Goal: Task Accomplishment & Management: Manage account settings

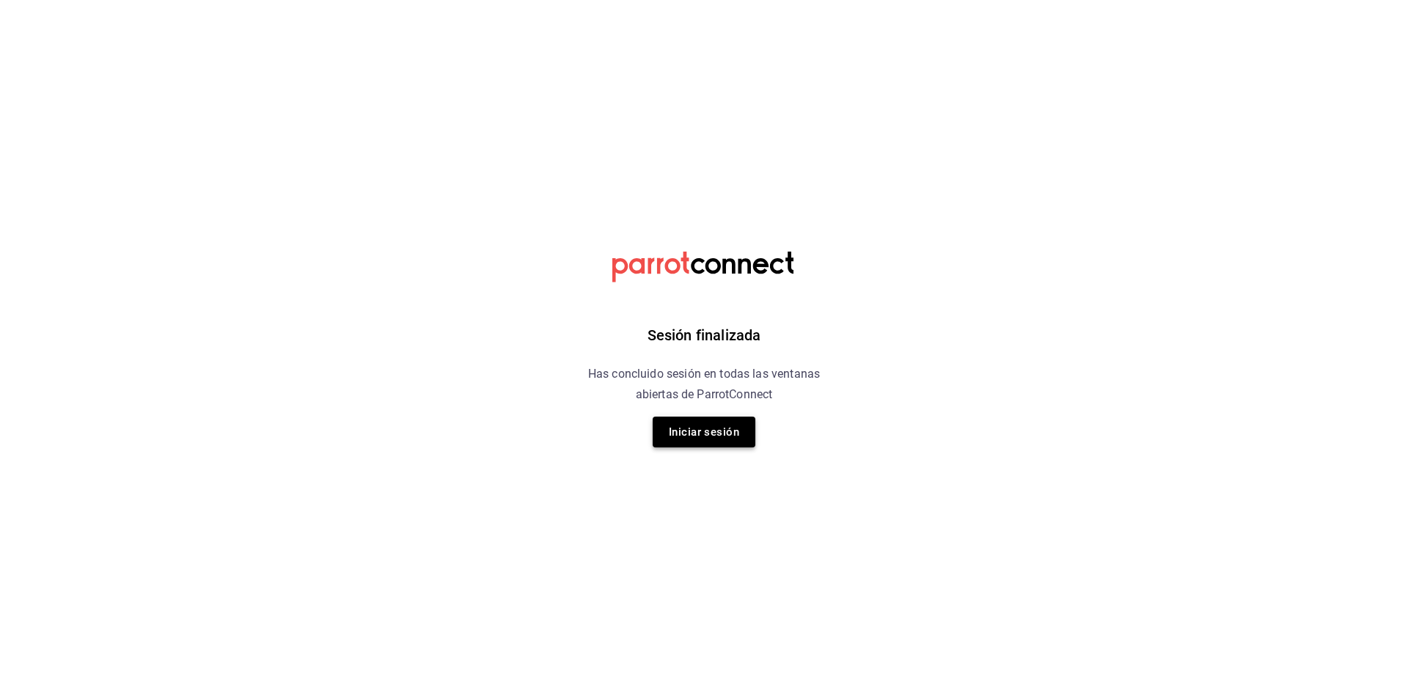
click at [726, 432] on button "Iniciar sesión" at bounding box center [704, 432] width 103 height 31
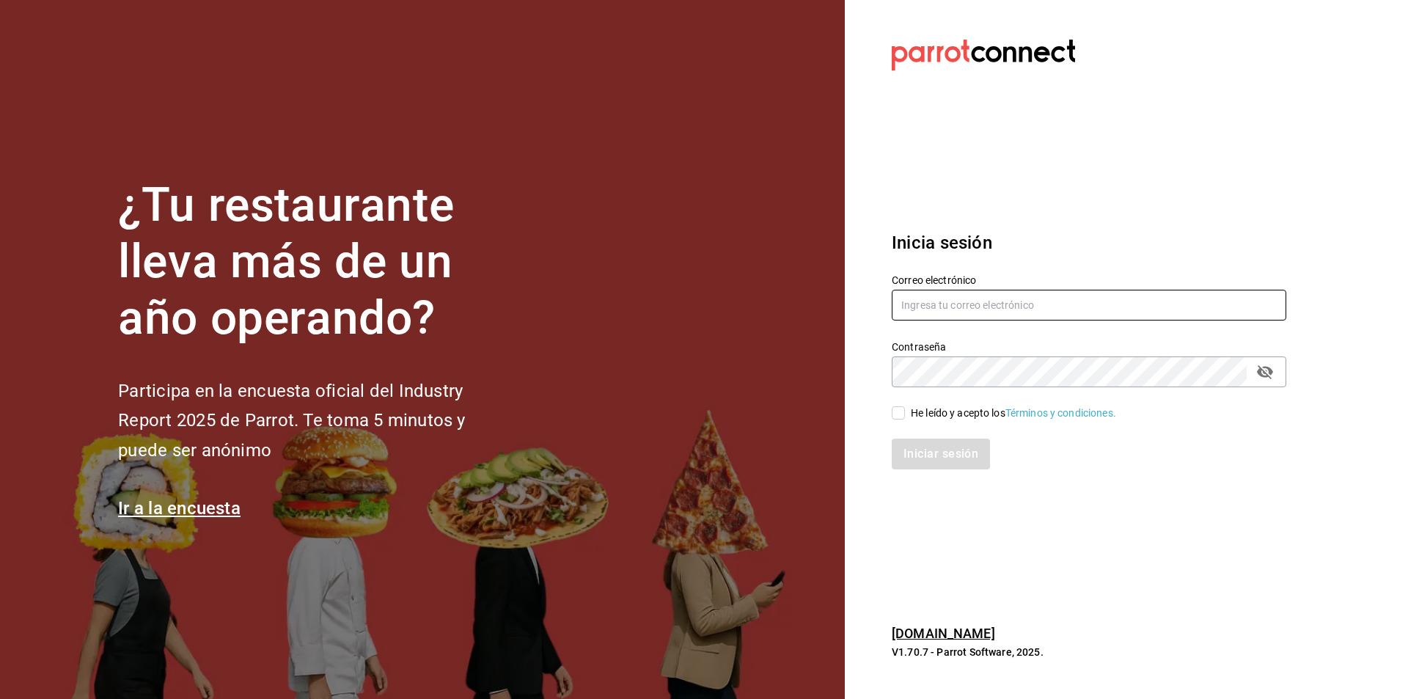
click at [938, 294] on input "text" at bounding box center [1089, 305] width 395 height 31
type input "jerardo@hsultana.mx"
click at [919, 411] on div "He leído y acepto los Términos y condiciones." at bounding box center [1013, 413] width 205 height 15
click at [905, 411] on input "He leído y acepto los Términos y condiciones." at bounding box center [898, 412] width 13 height 13
checkbox input "true"
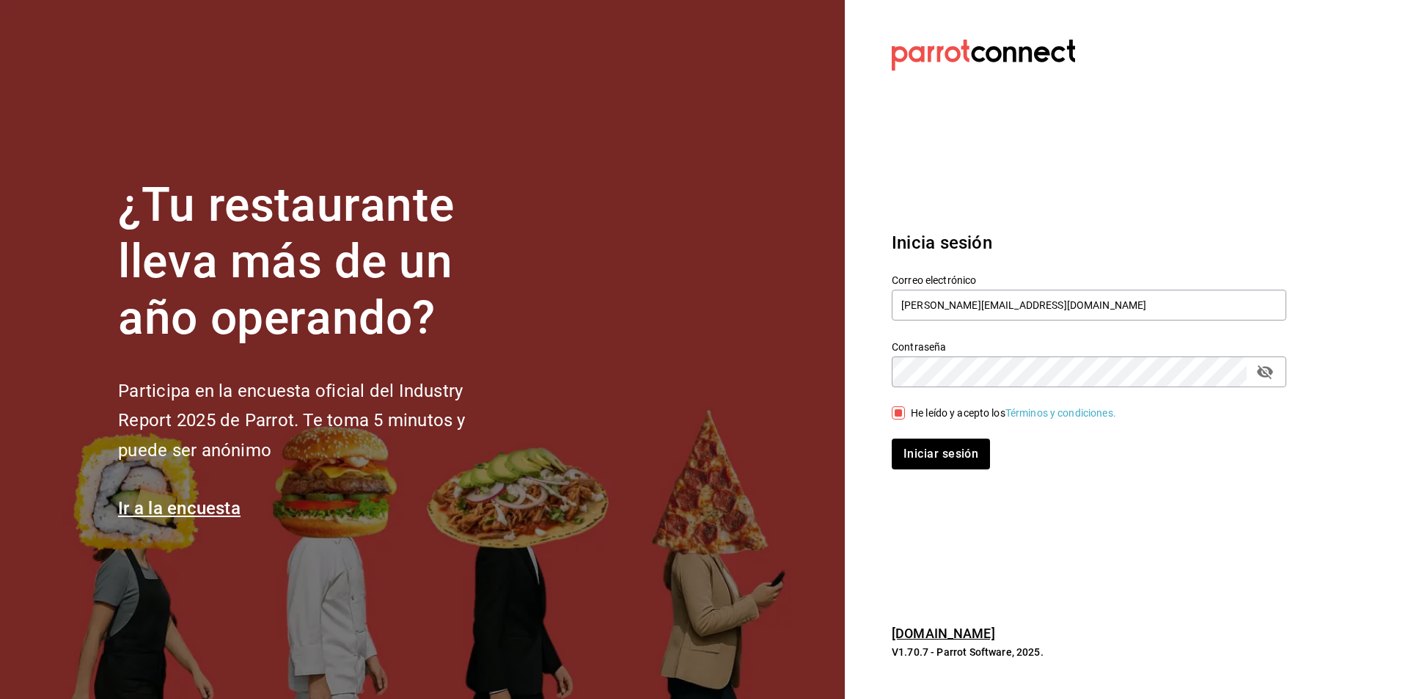
click at [921, 473] on div "Inicia sesión Correo electrónico jerardo@hsultana.mx Contraseña Contraseña He l…" at bounding box center [1089, 349] width 395 height 275
click at [912, 463] on button "Iniciar sesión" at bounding box center [942, 454] width 100 height 31
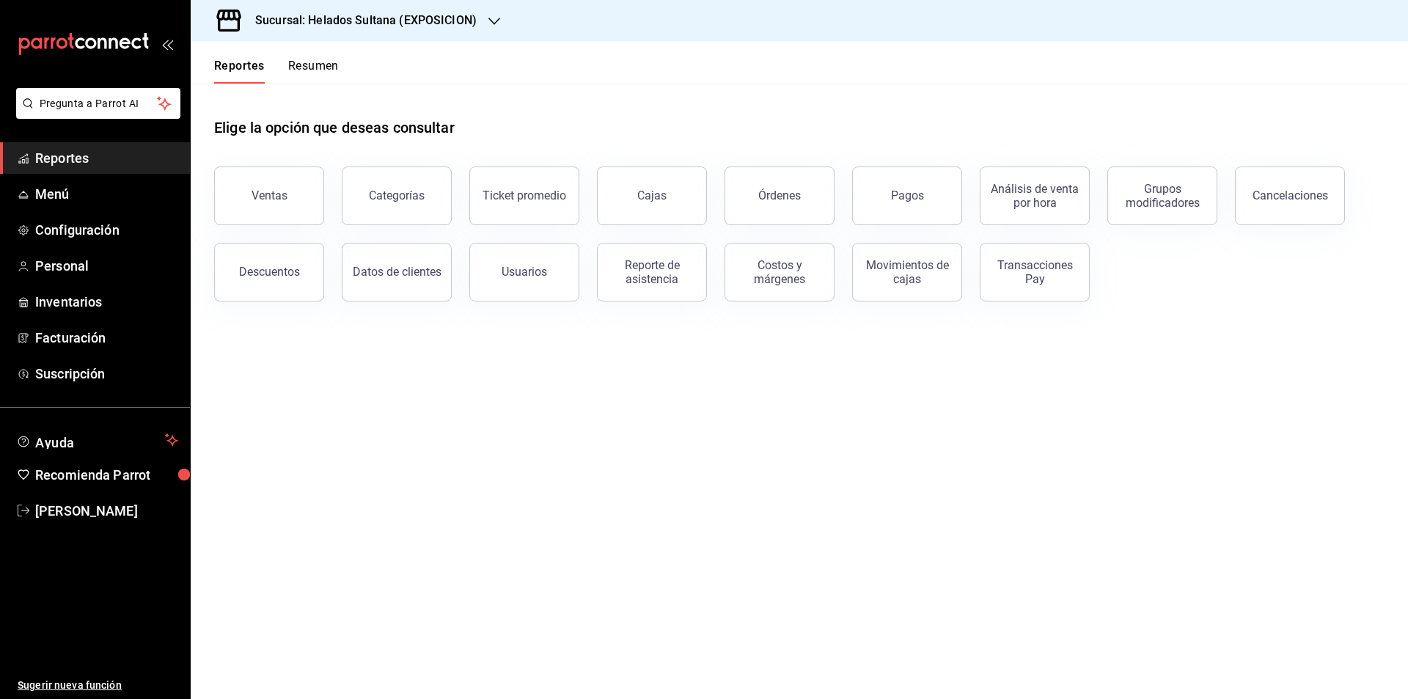
click at [413, 21] on h3 "Sucursal: Helados Sultana (EXPOSICION)" at bounding box center [360, 21] width 233 height 18
click at [367, 94] on div "Helados Sultana (VASCONCELOS)" at bounding box center [300, 96] width 197 height 15
click at [101, 200] on span "Menú" at bounding box center [106, 194] width 143 height 20
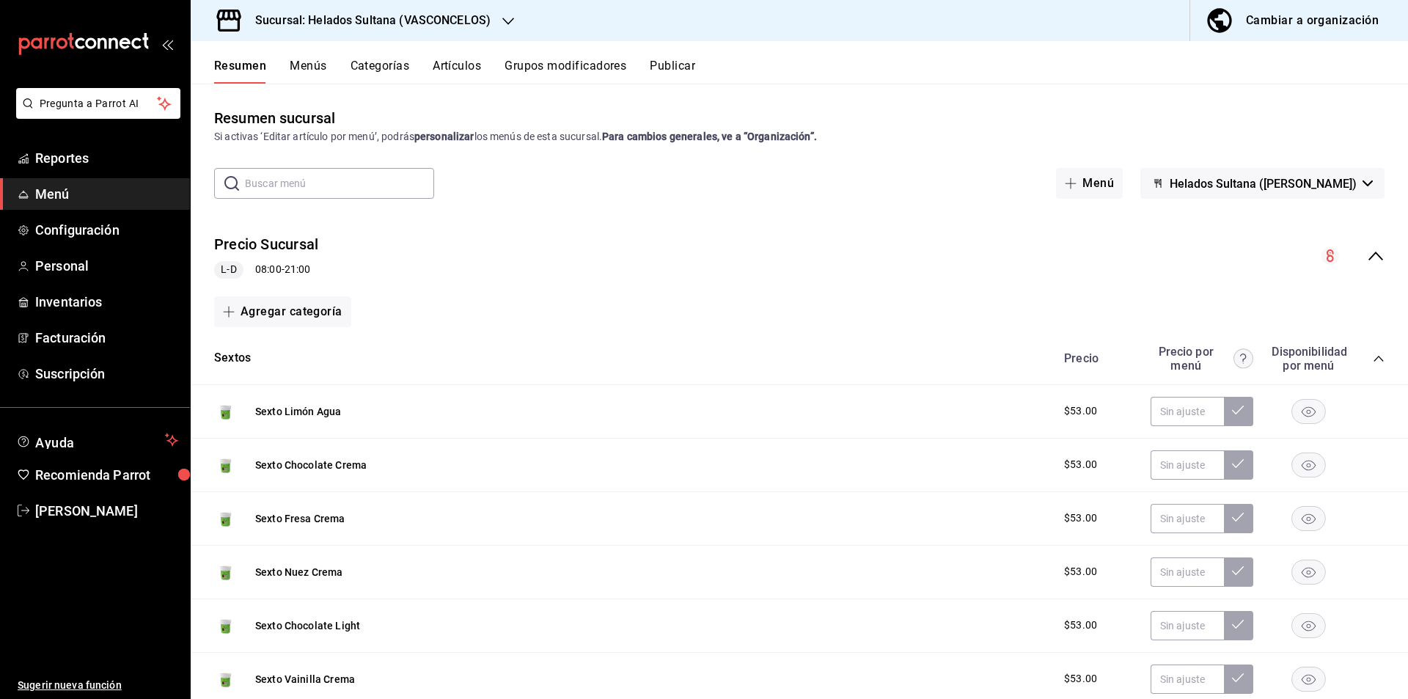
click at [1369, 254] on icon "collapse-menu-row" at bounding box center [1376, 256] width 15 height 9
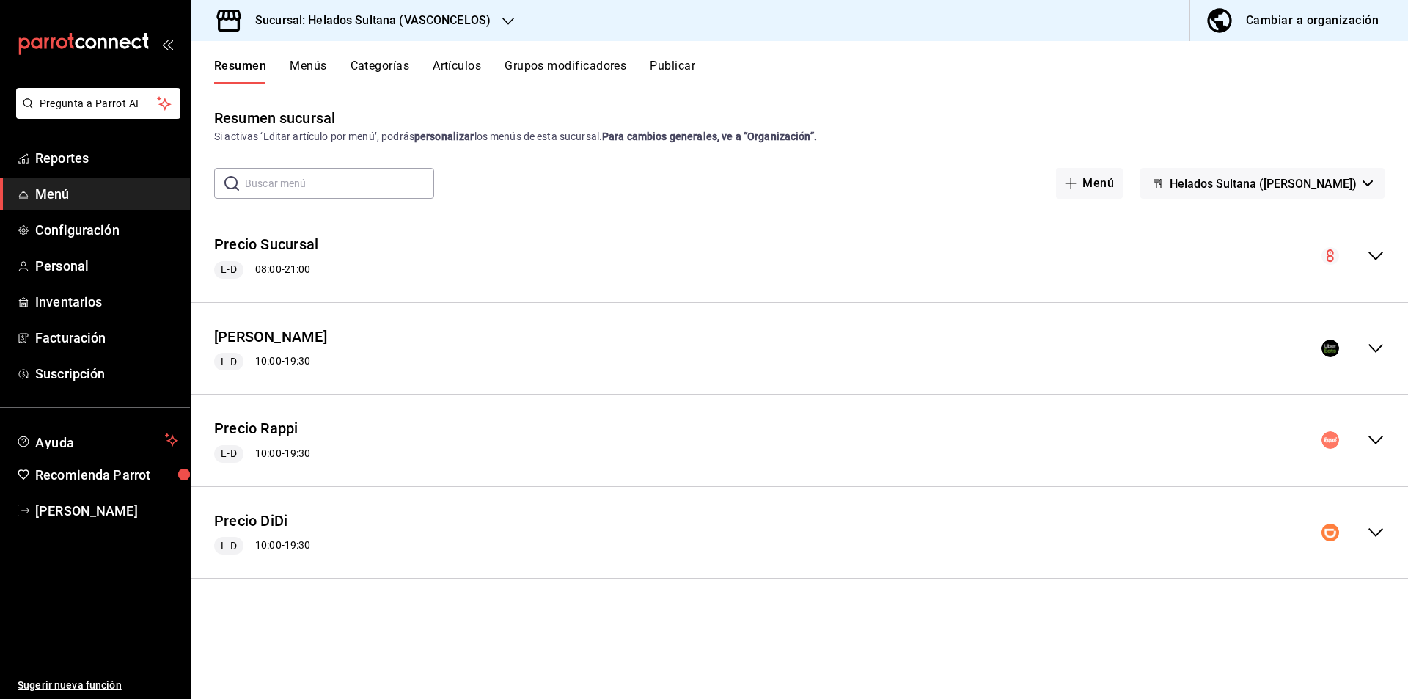
click at [1367, 345] on icon "collapse-menu-row" at bounding box center [1376, 349] width 18 height 18
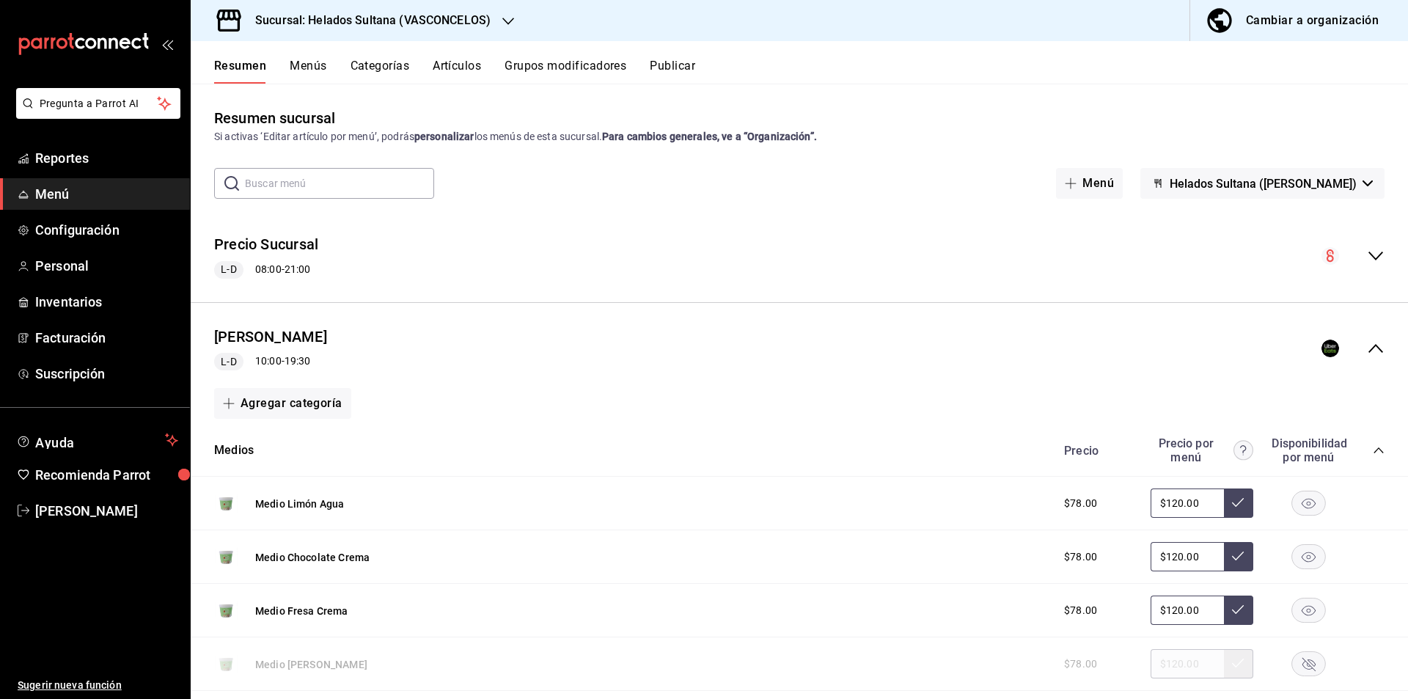
scroll to position [175, 0]
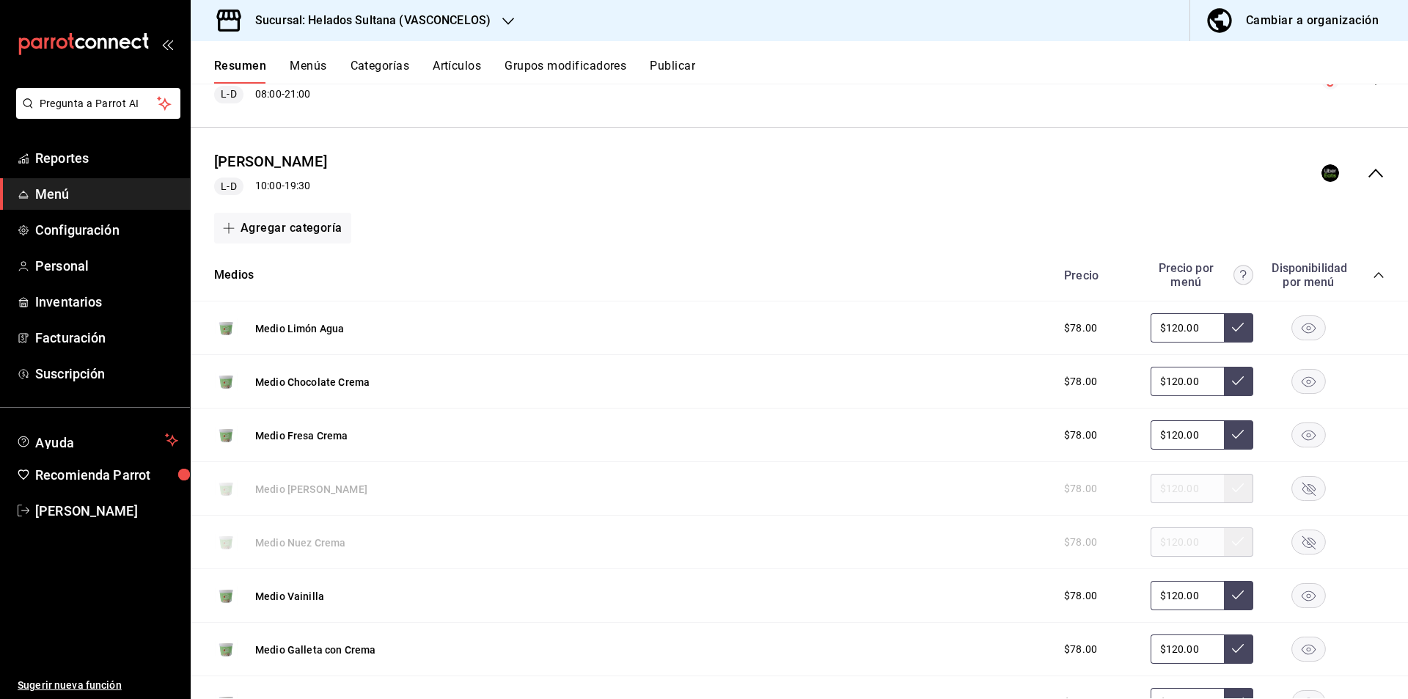
click at [1373, 277] on icon "collapse-category-row" at bounding box center [1379, 275] width 12 height 12
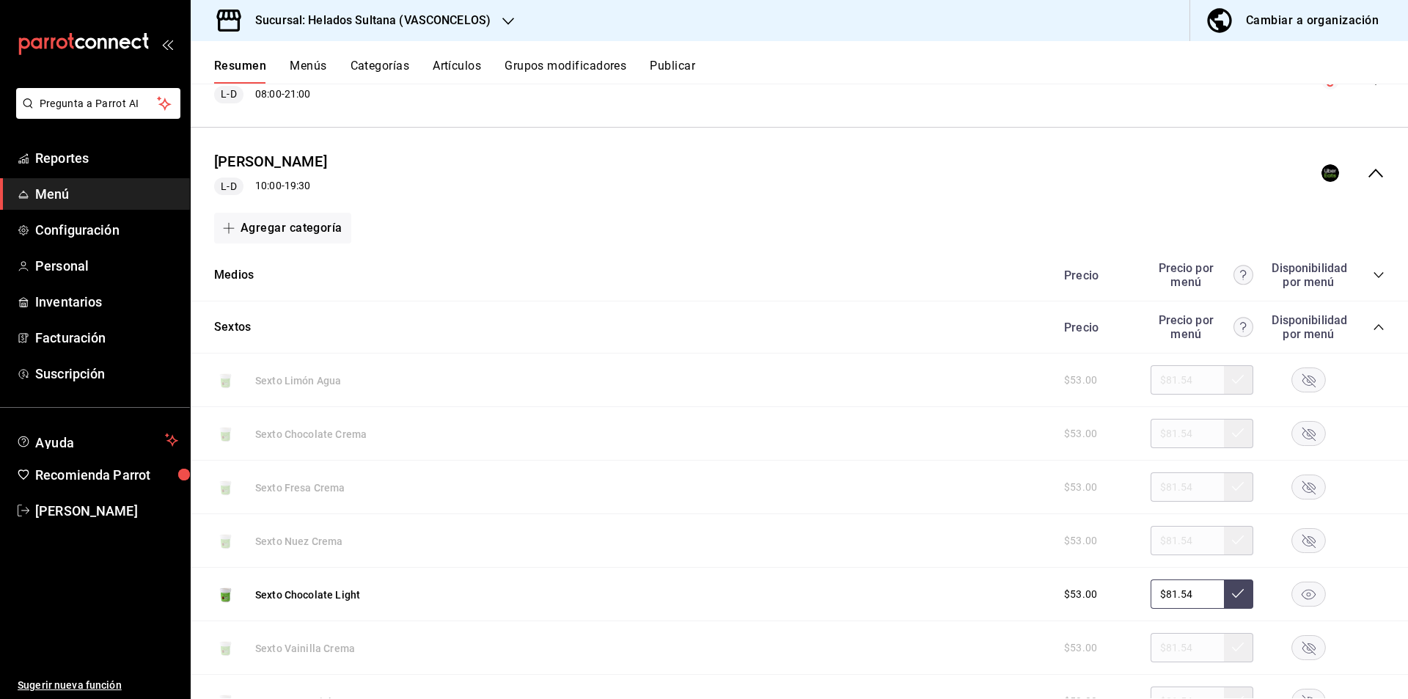
click at [1373, 331] on icon "collapse-category-row" at bounding box center [1379, 327] width 12 height 12
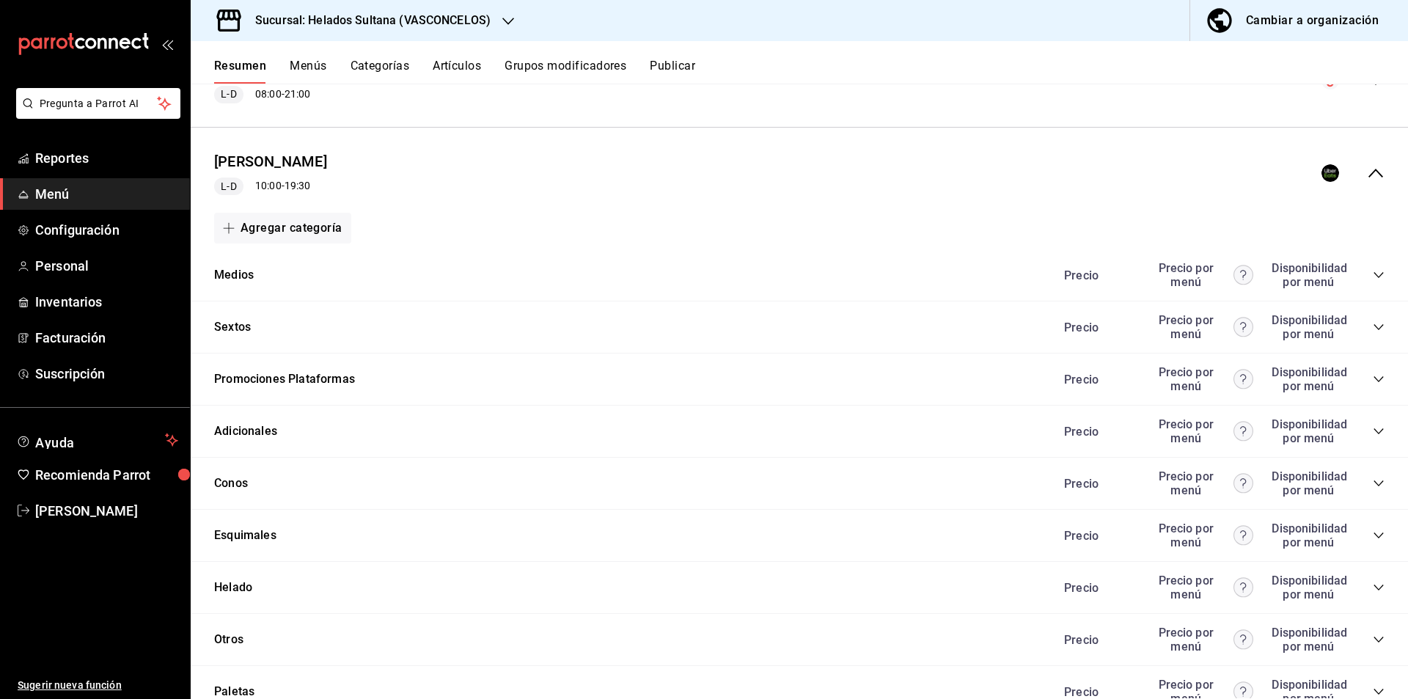
scroll to position [473, 0]
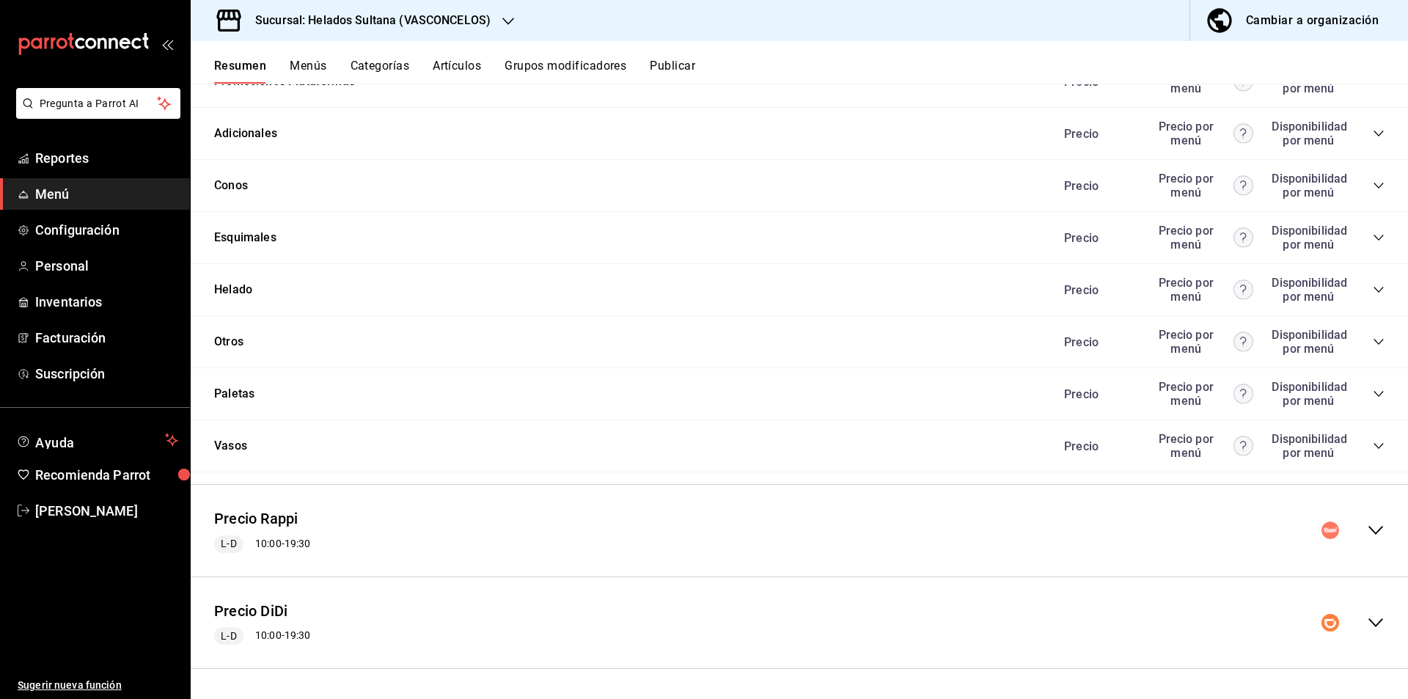
click at [1373, 288] on icon "collapse-category-row" at bounding box center [1379, 290] width 12 height 12
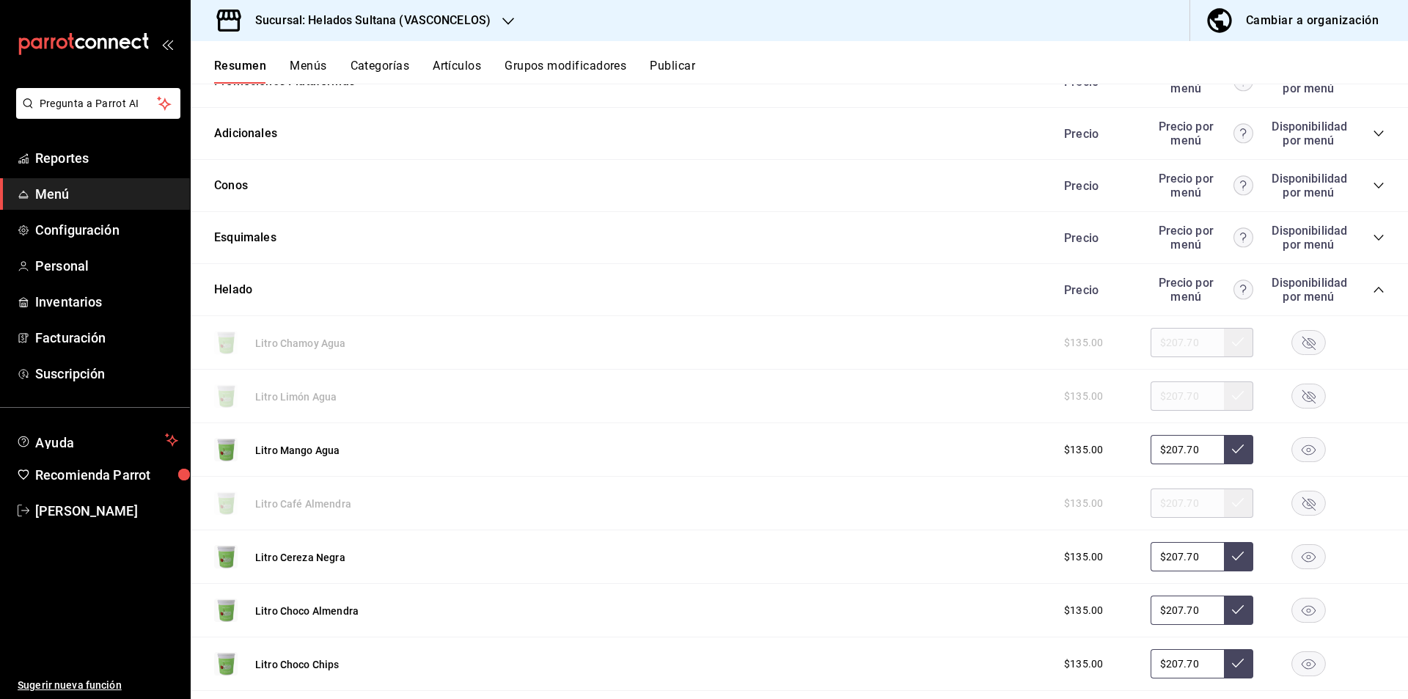
scroll to position [0, 0]
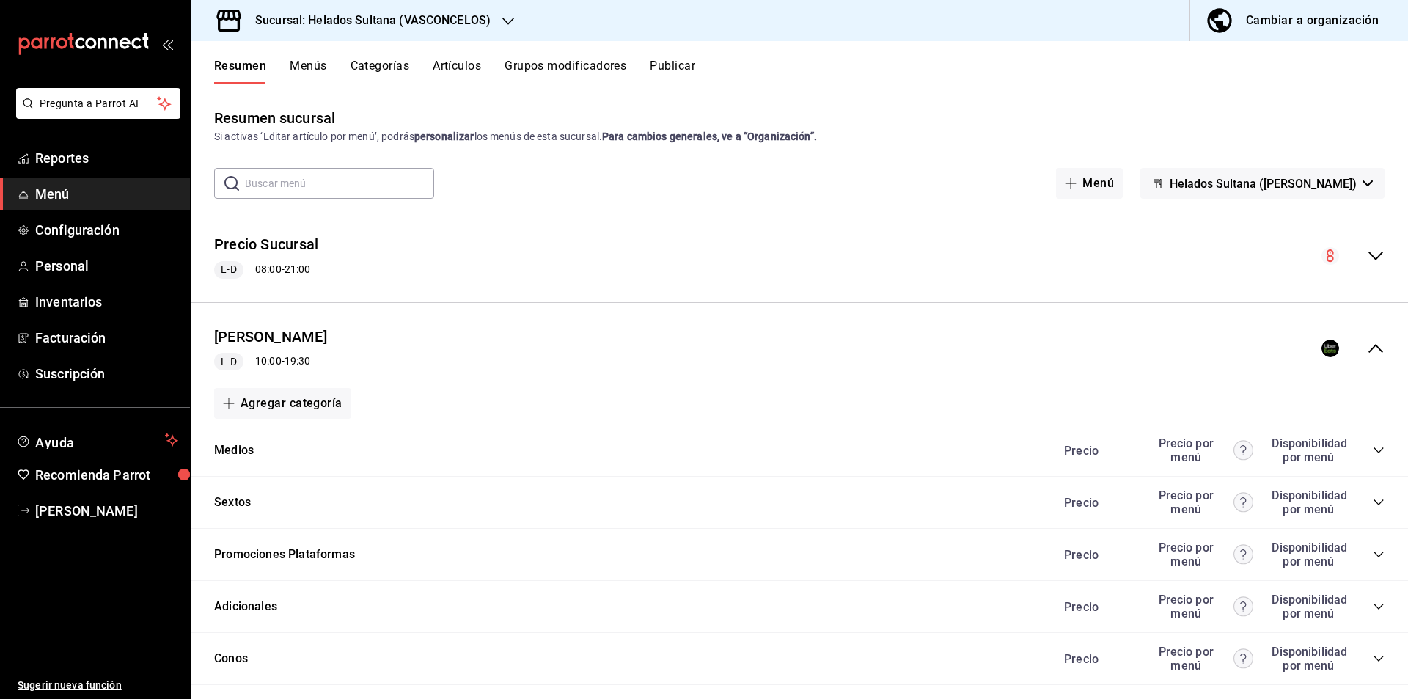
click at [1350, 353] on div "collapse-menu-row" at bounding box center [1353, 349] width 63 height 18
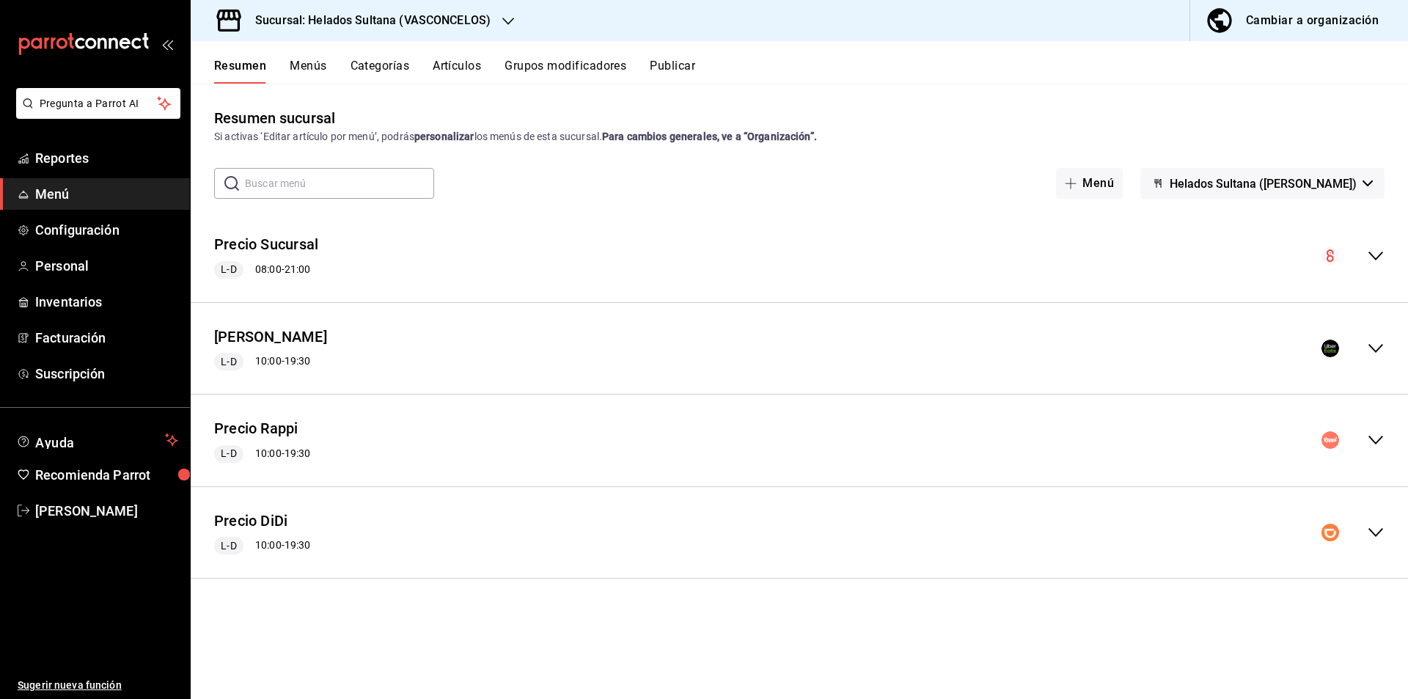
click at [1389, 436] on div "Precio Rappi L-D 10:00 - 19:30" at bounding box center [800, 440] width 1218 height 68
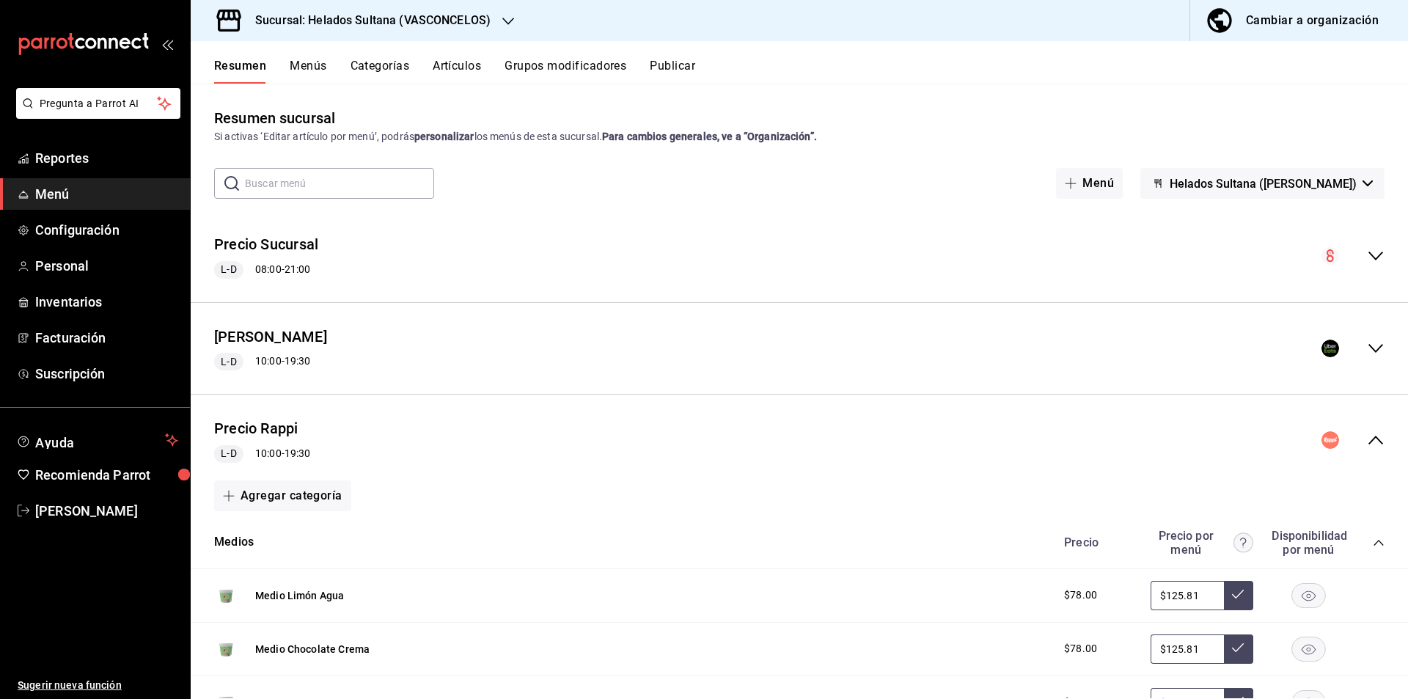
scroll to position [356, 0]
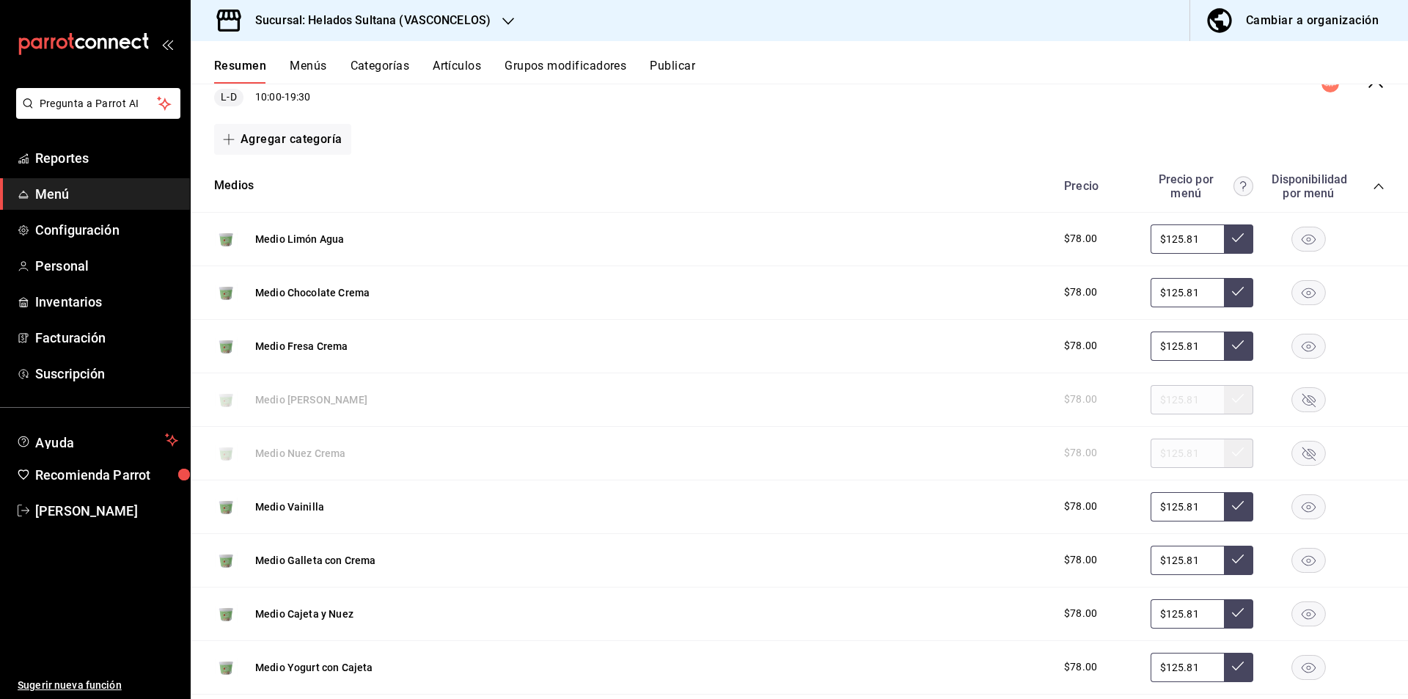
click at [1373, 186] on icon "collapse-category-row" at bounding box center [1379, 186] width 12 height 12
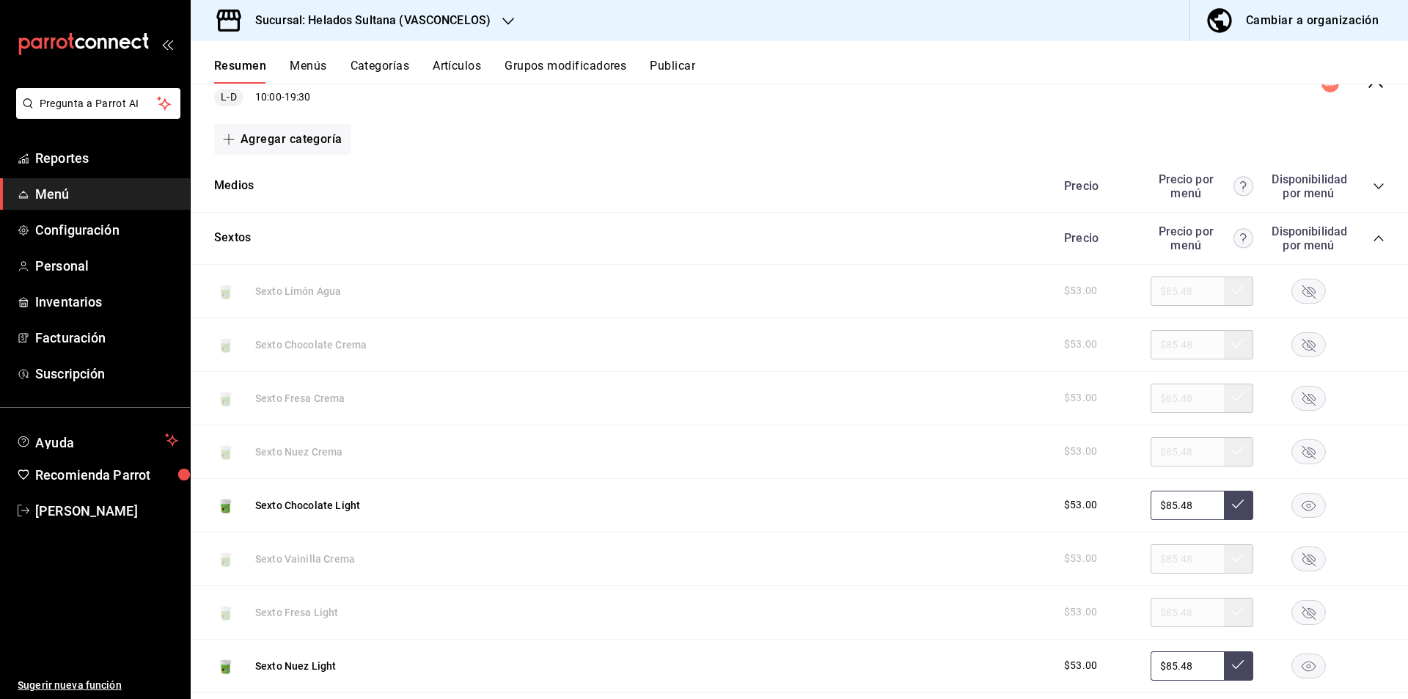
click at [1373, 244] on icon "collapse-category-row" at bounding box center [1379, 239] width 12 height 12
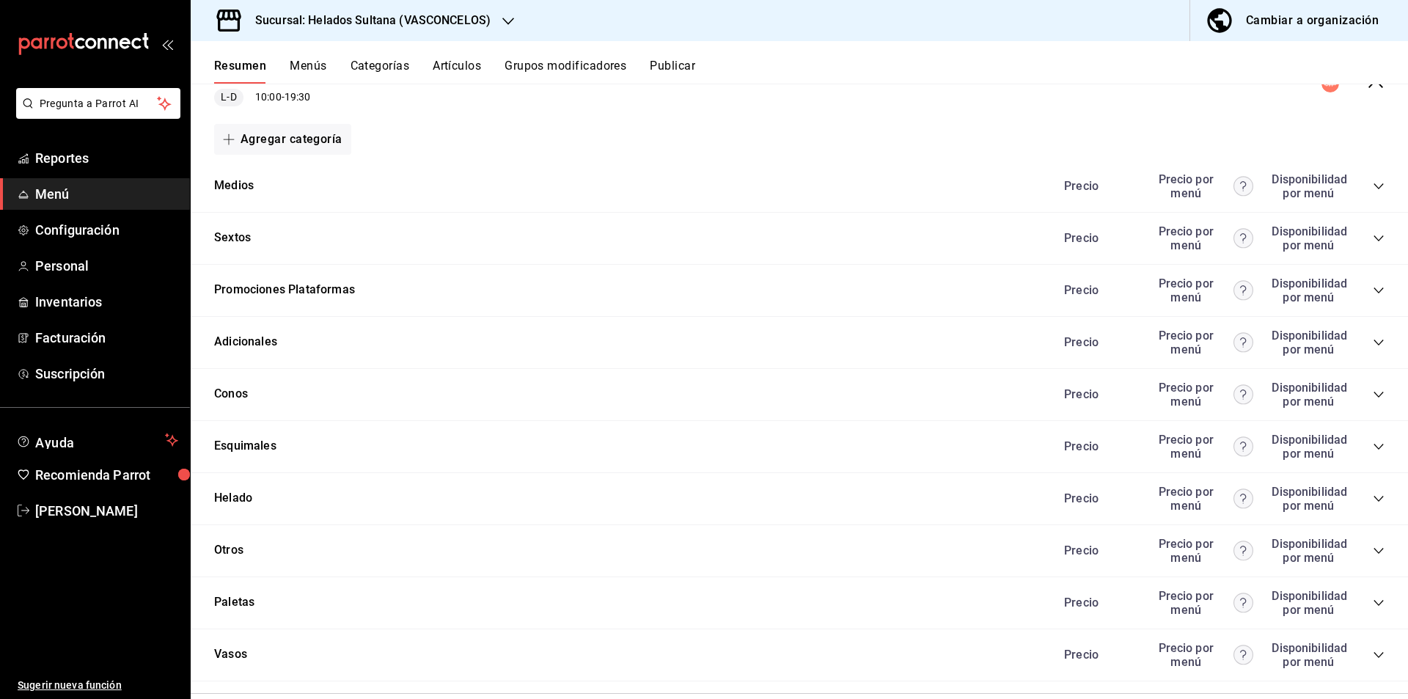
scroll to position [473, 0]
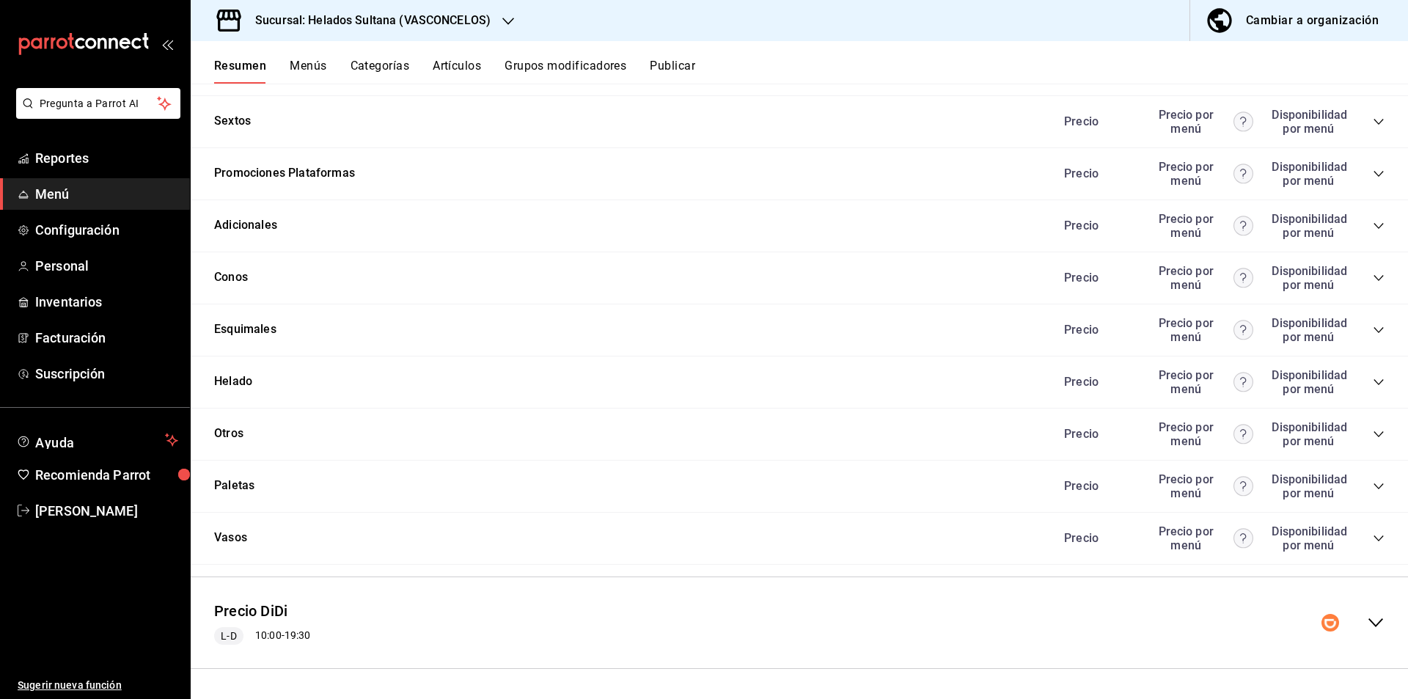
click at [1373, 387] on icon "collapse-category-row" at bounding box center [1379, 382] width 12 height 12
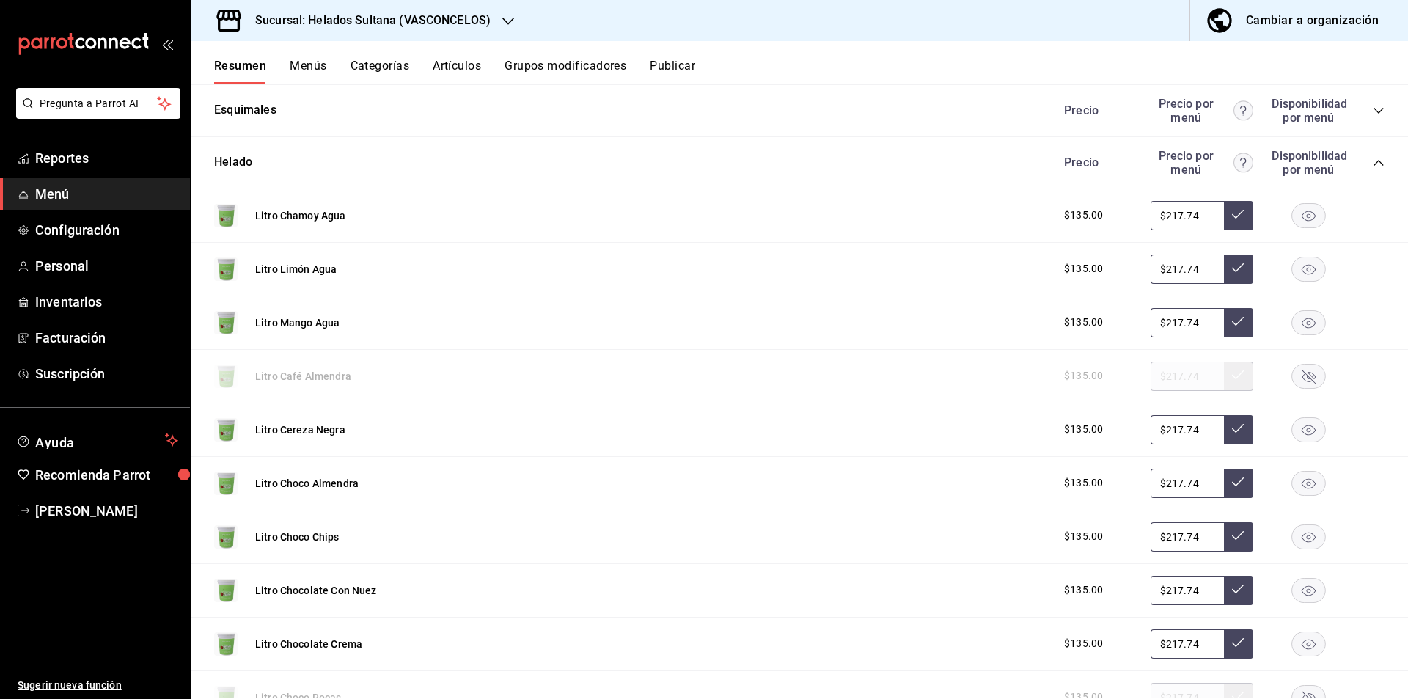
scroll to position [323, 0]
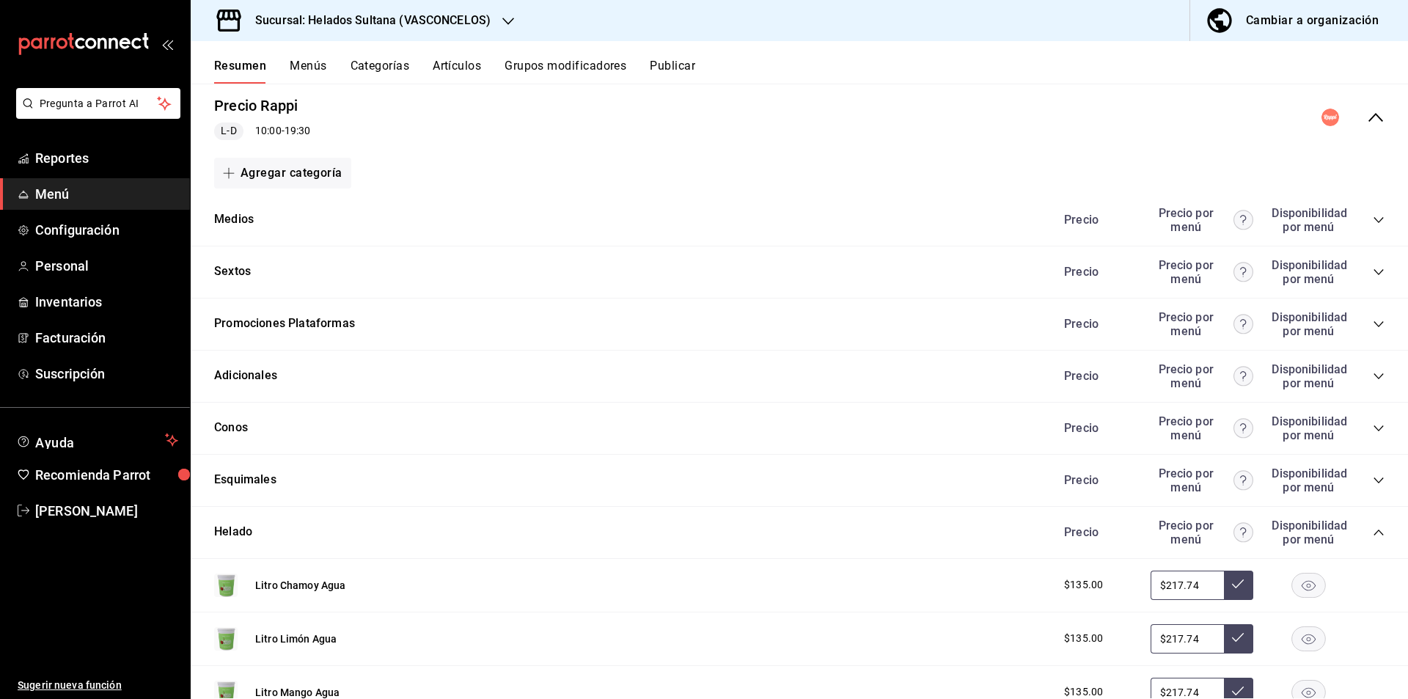
click at [1356, 136] on div "Precio Rappi L-D 10:00 - 19:30" at bounding box center [800, 118] width 1218 height 68
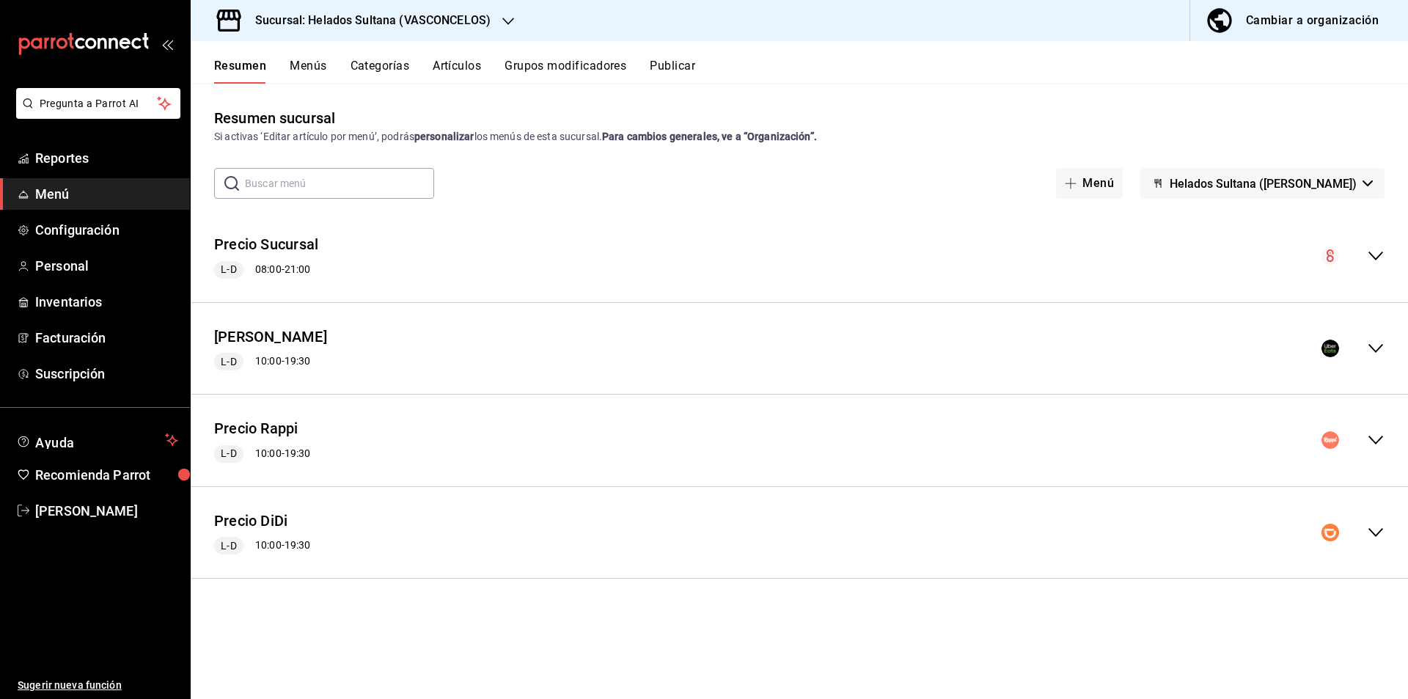
scroll to position [0, 0]
click at [1376, 533] on icon "collapse-menu-row" at bounding box center [1376, 533] width 18 height 18
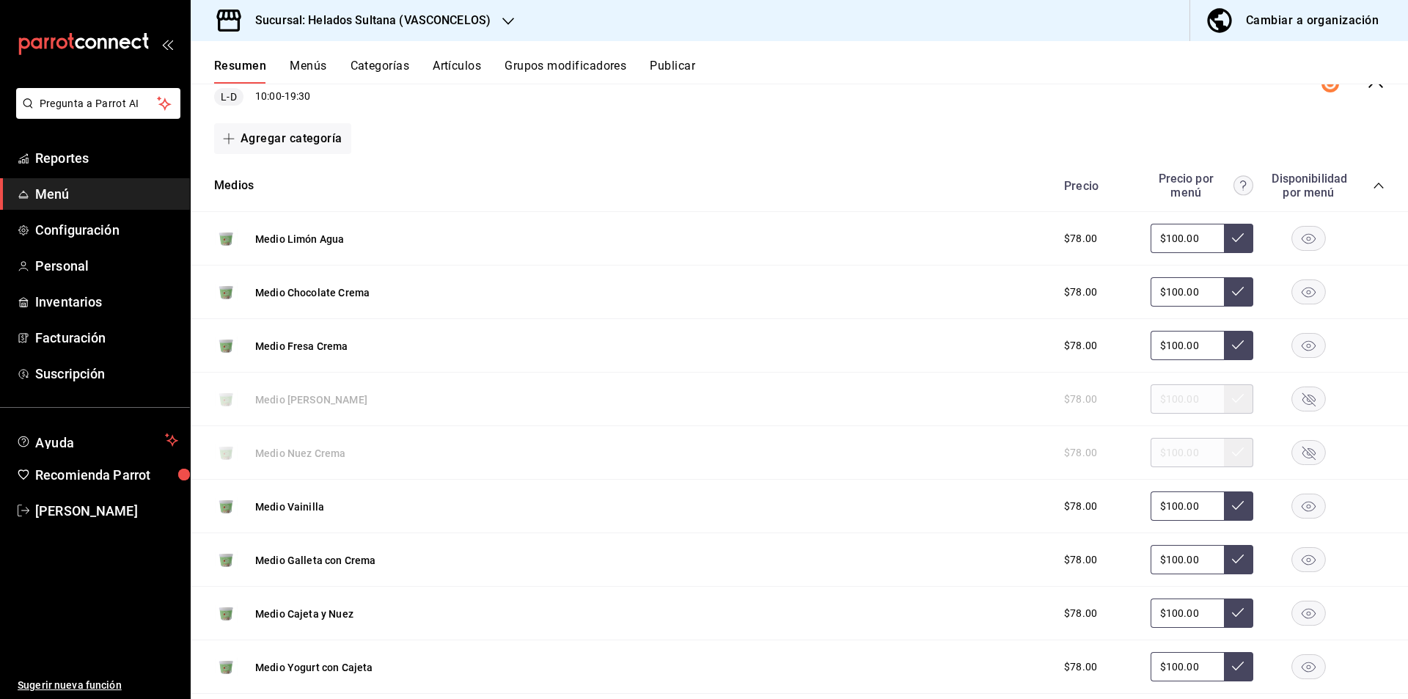
scroll to position [424, 0]
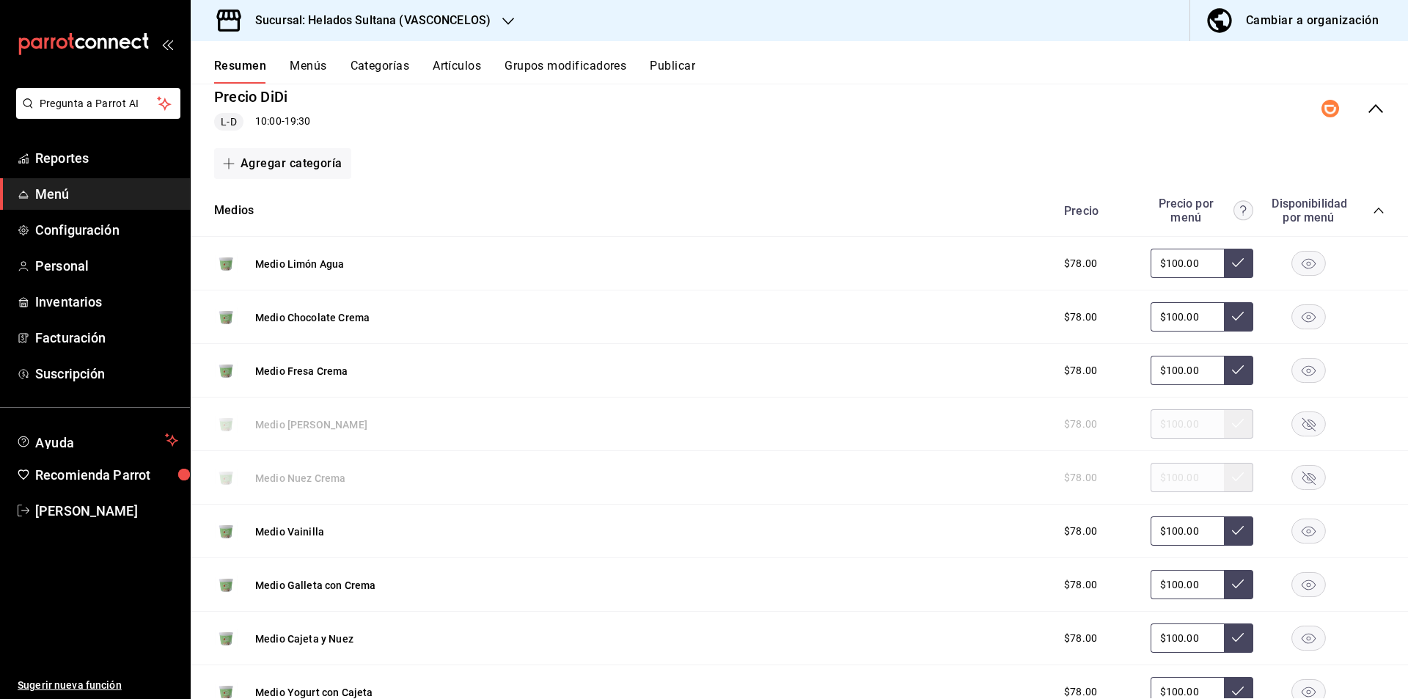
click at [1373, 212] on icon "collapse-category-row" at bounding box center [1379, 211] width 12 height 12
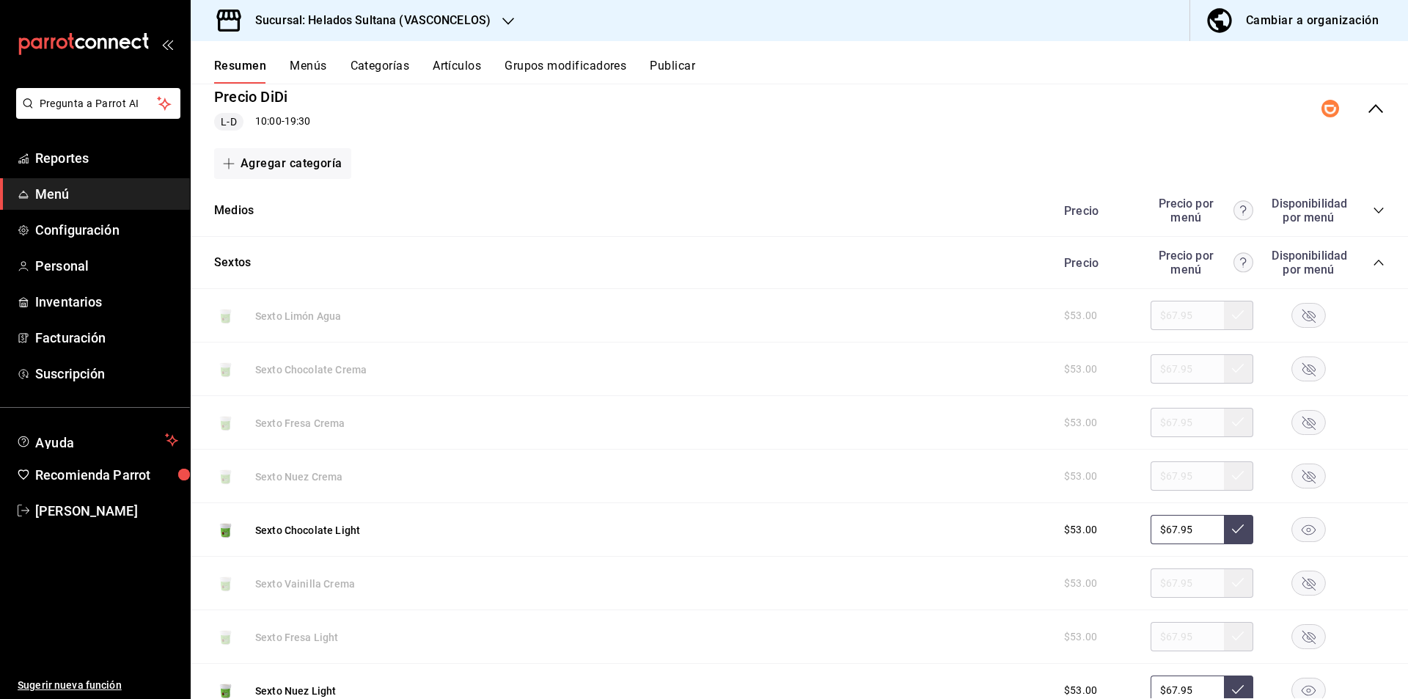
click at [1373, 257] on icon "collapse-category-row" at bounding box center [1379, 263] width 12 height 12
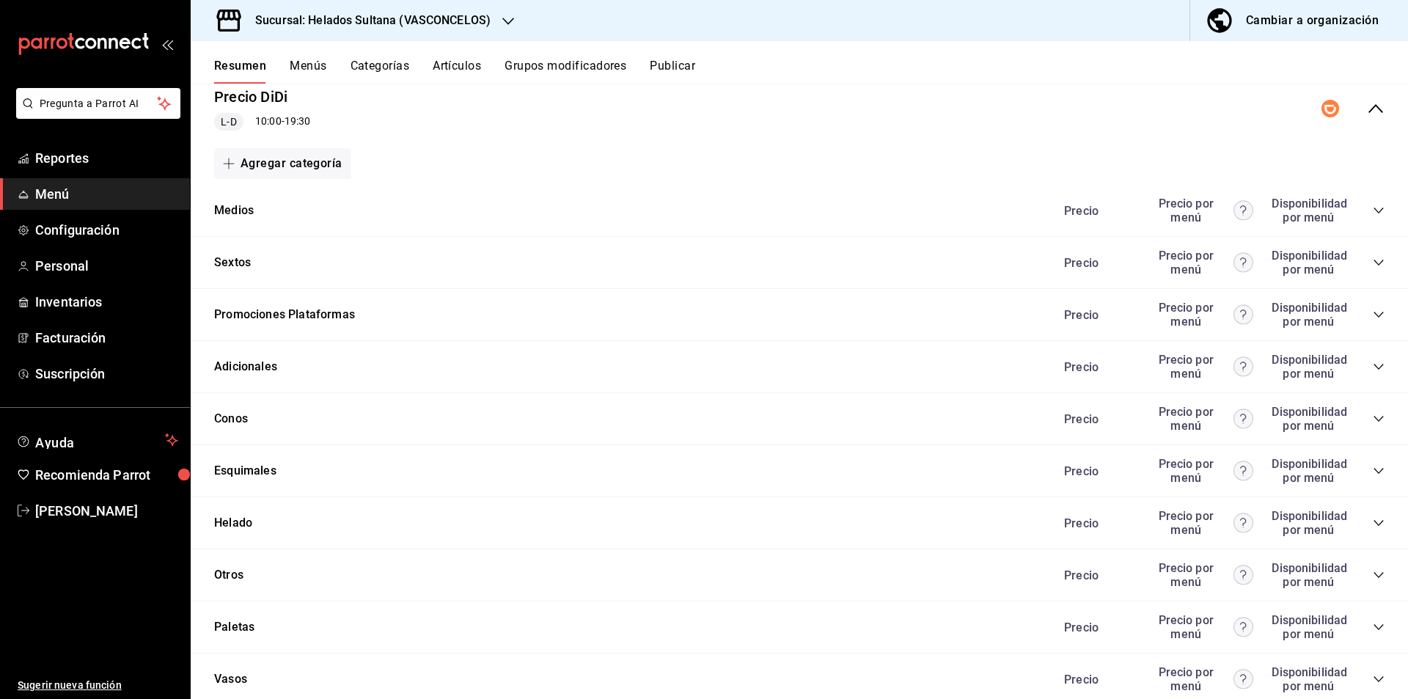
scroll to position [473, 0]
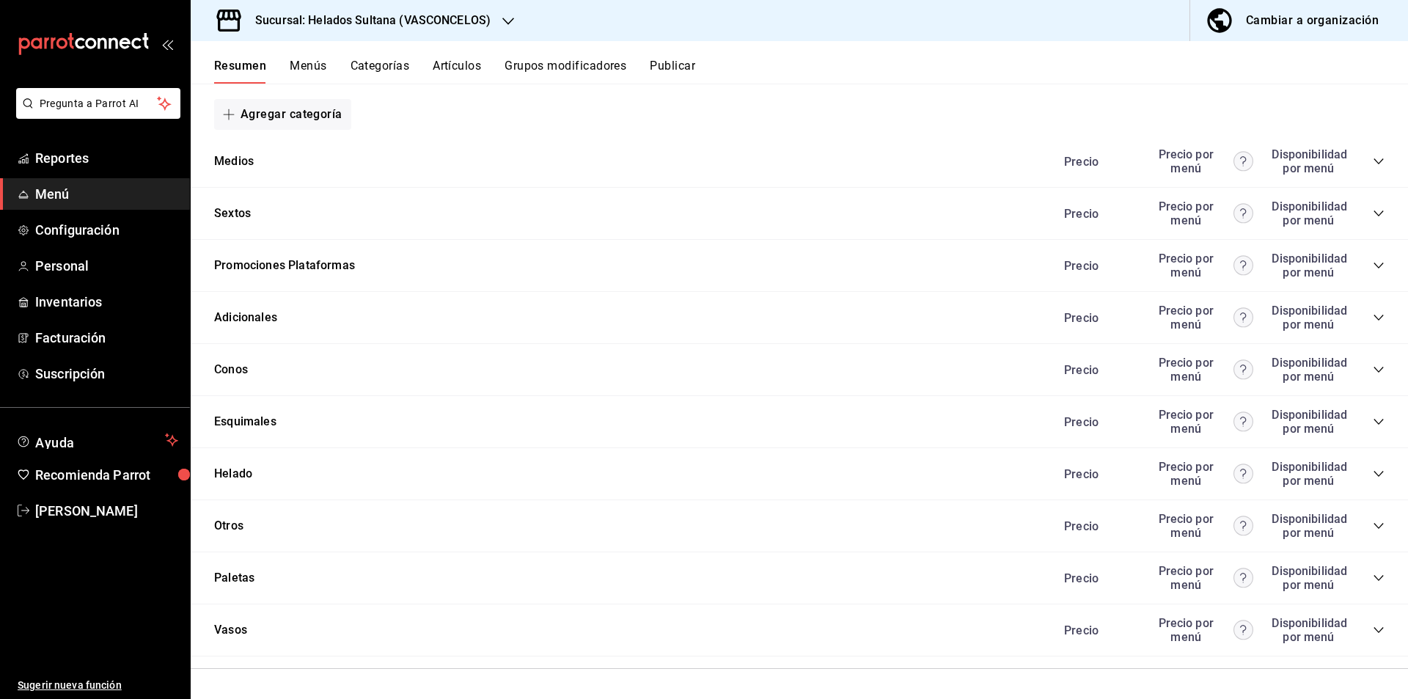
click at [1373, 471] on icon "collapse-category-row" at bounding box center [1379, 474] width 12 height 12
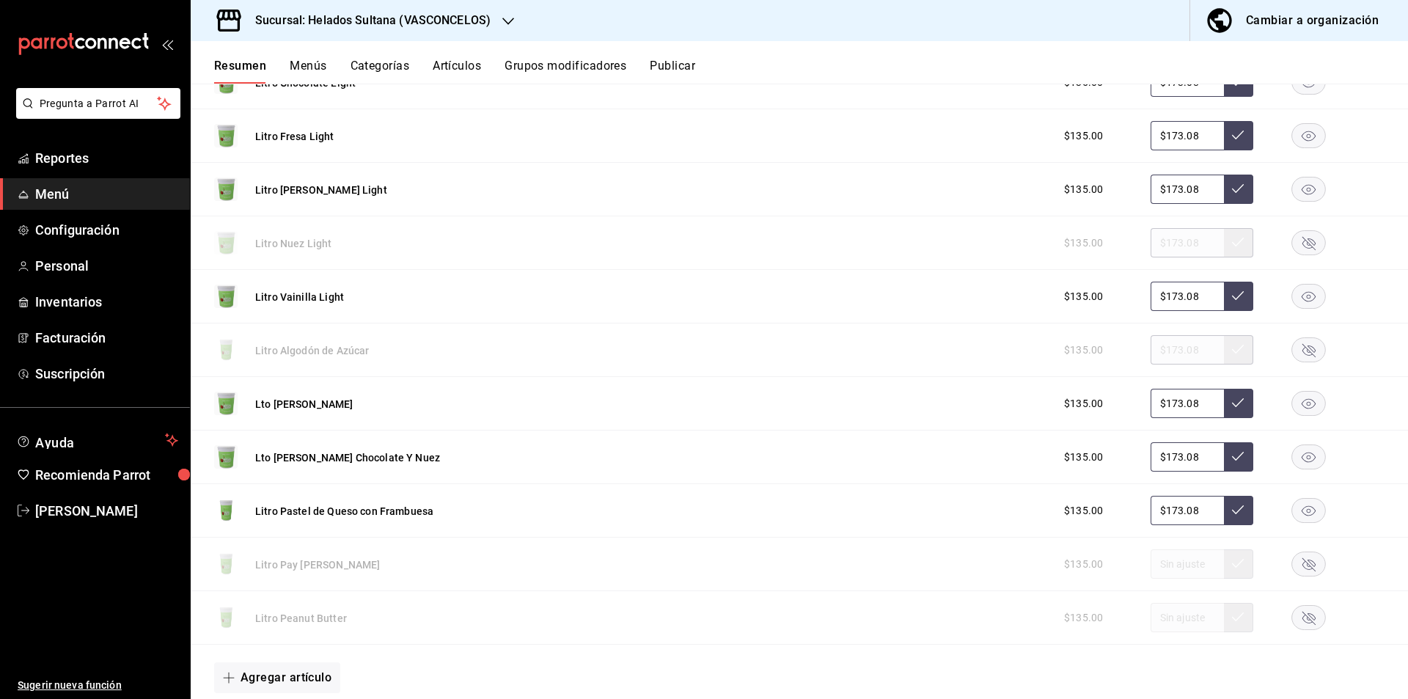
scroll to position [2371, 0]
